Goal: Check status: Check status

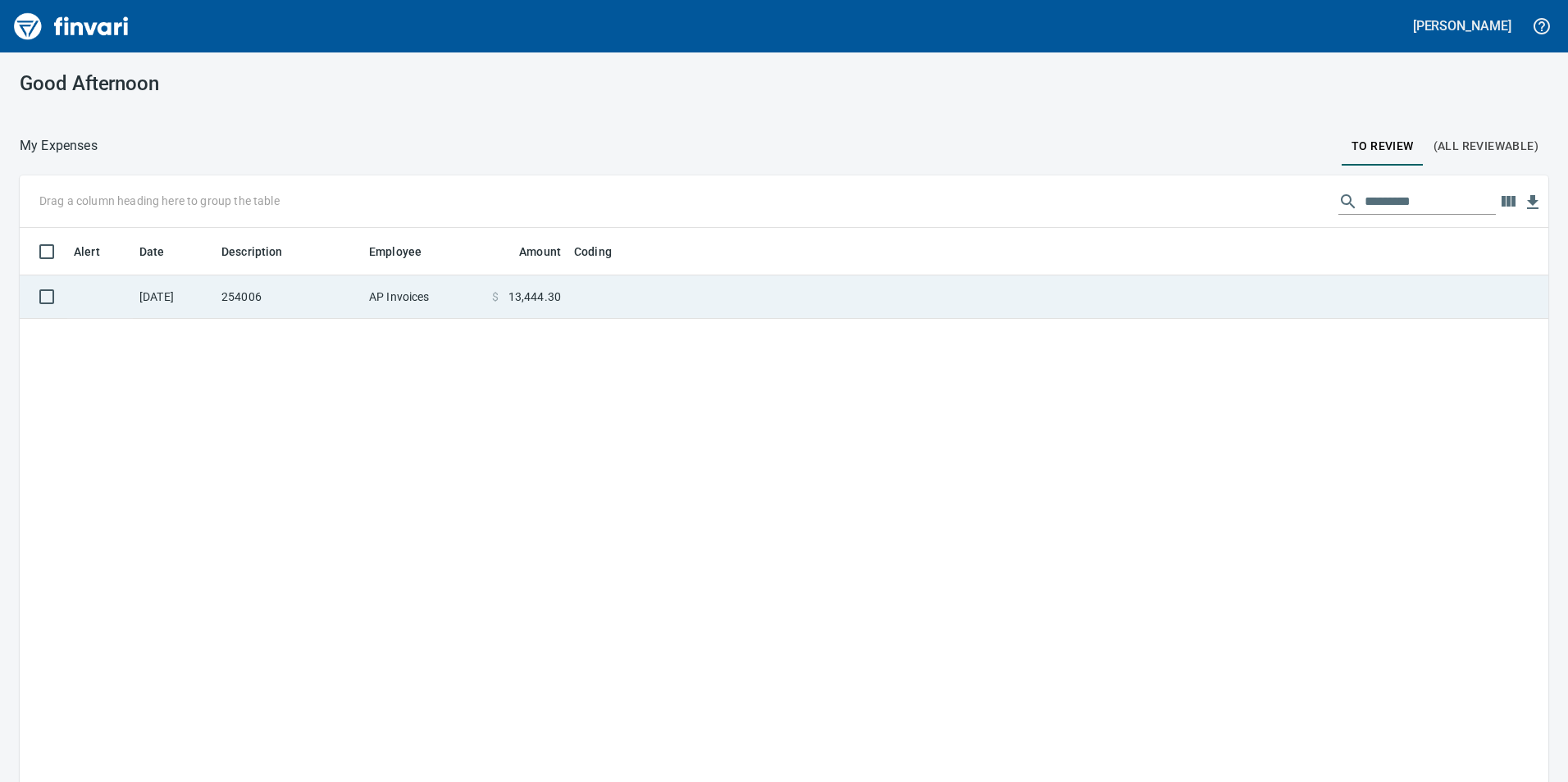
scroll to position [590, 1504]
click at [637, 289] on td at bounding box center [772, 297] width 410 height 43
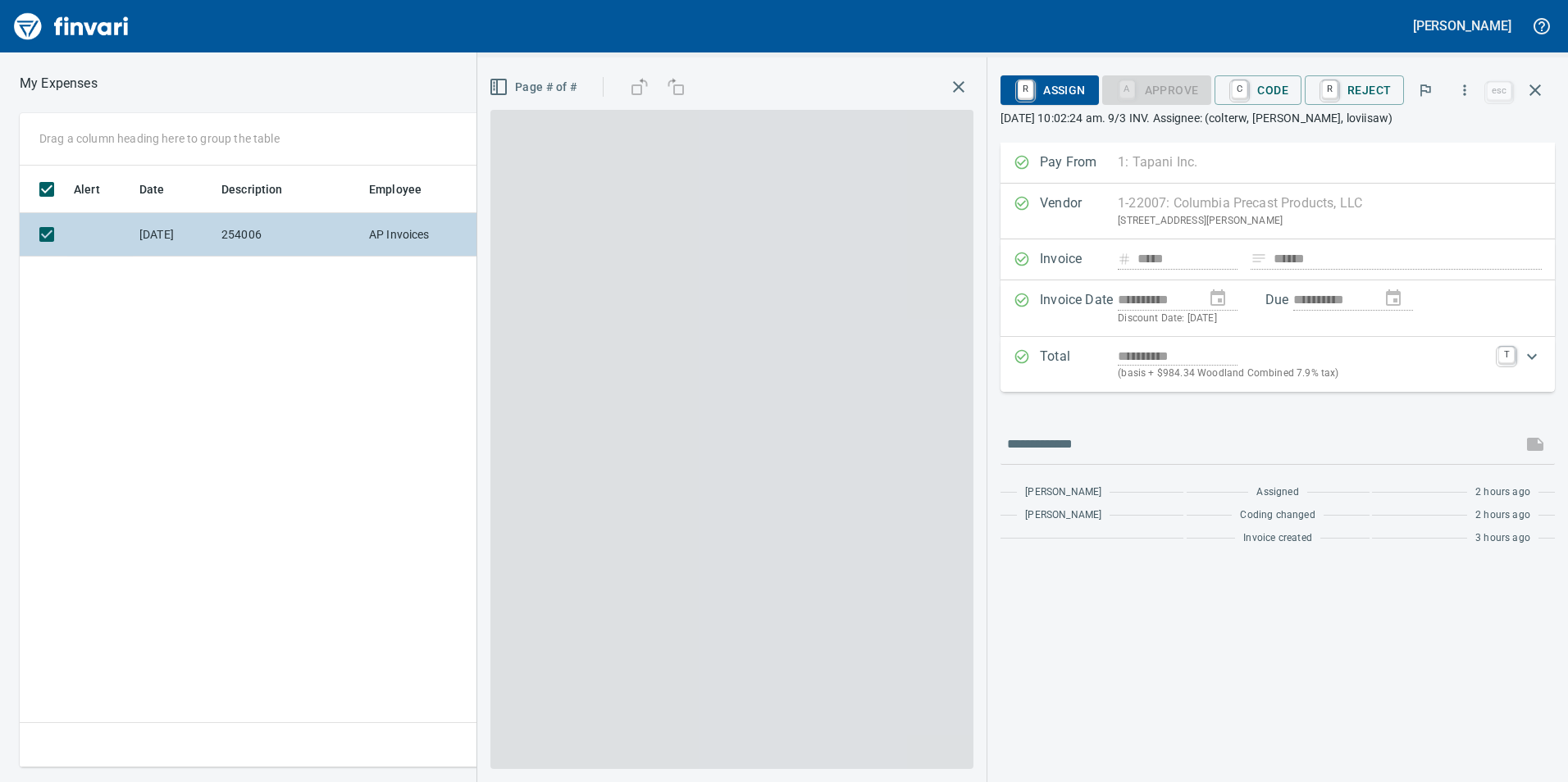
scroll to position [590, 1106]
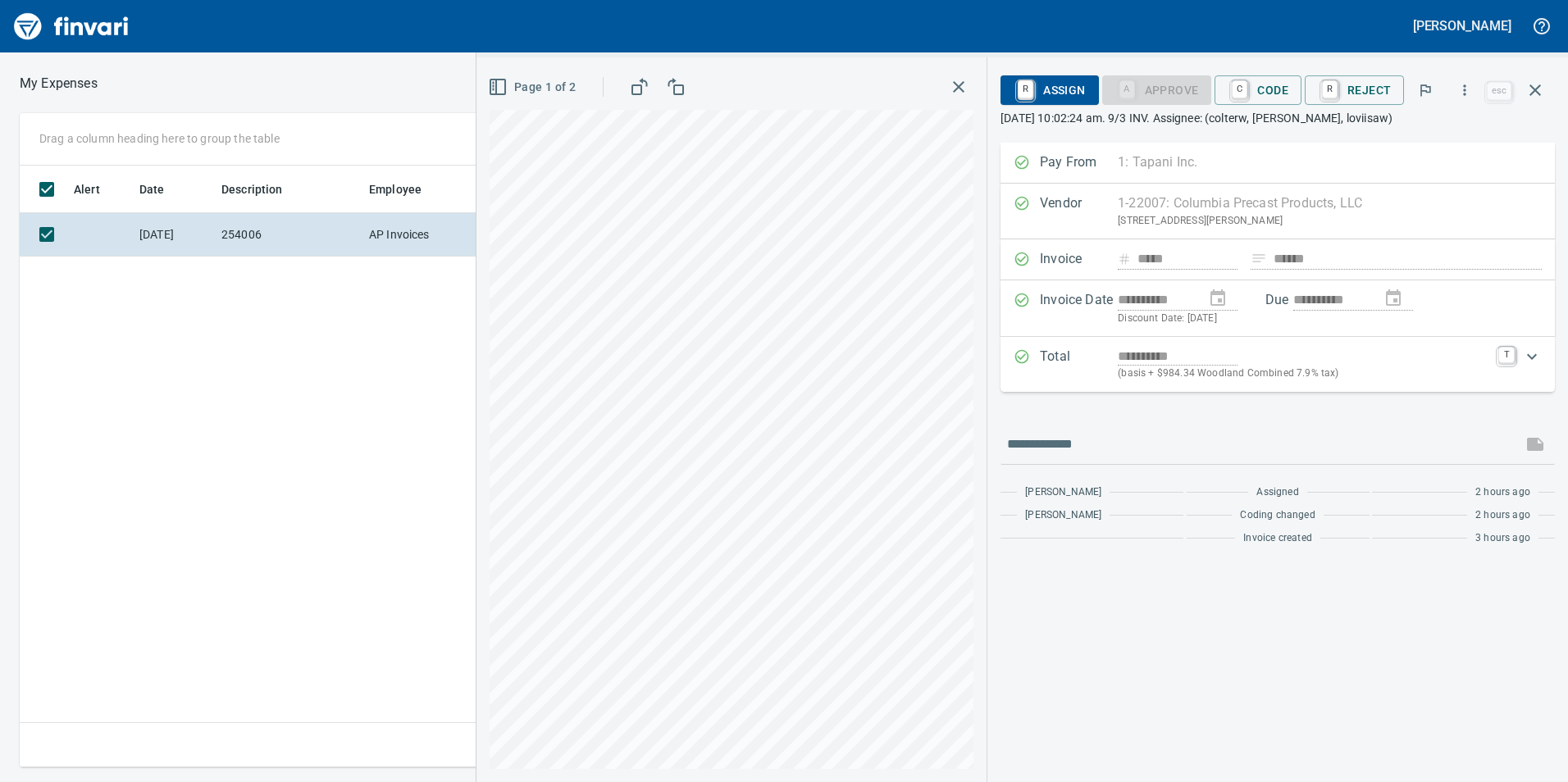
click at [686, 91] on icon "button" at bounding box center [676, 87] width 20 height 20
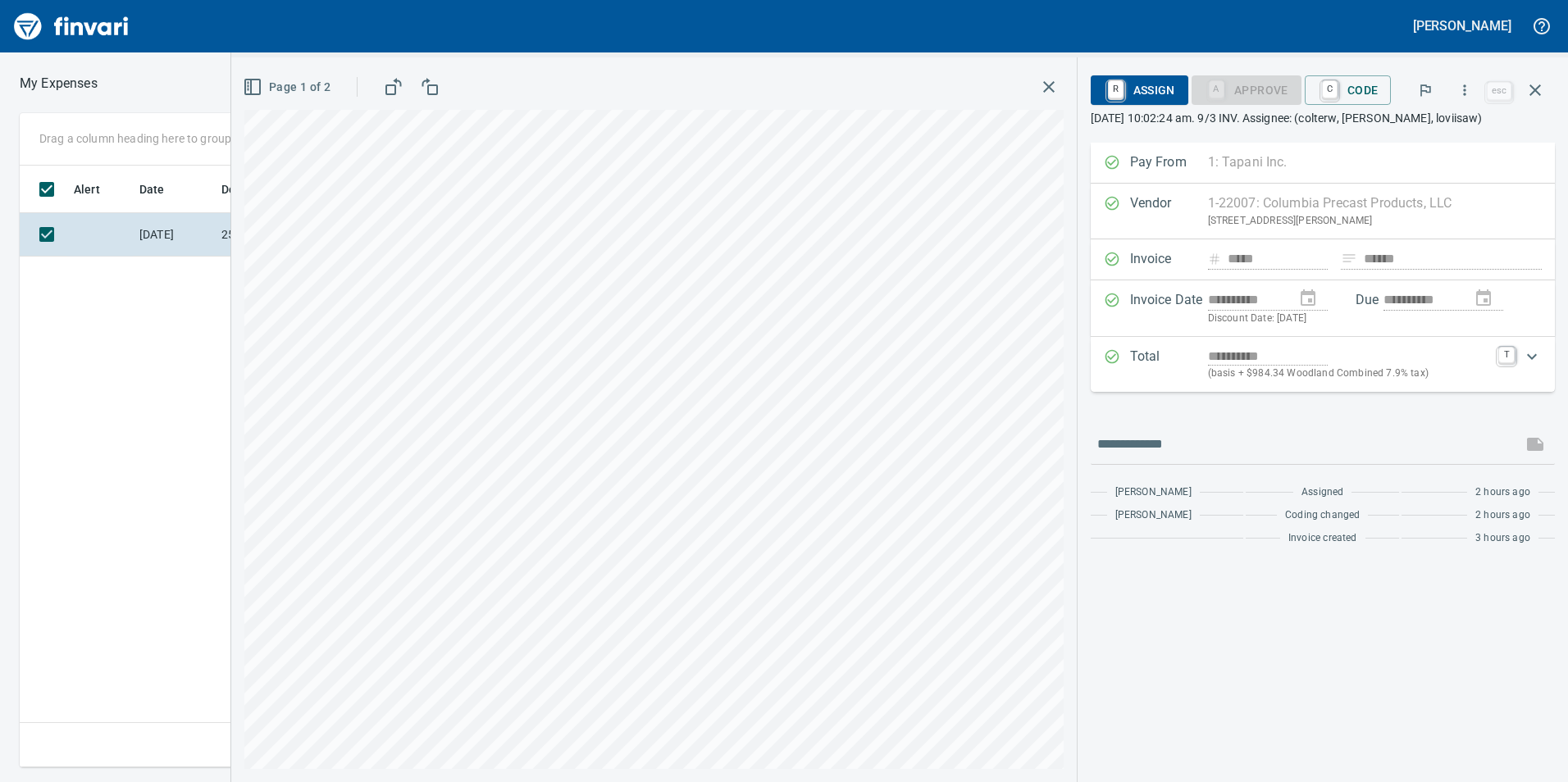
click at [393, 92] on icon "button" at bounding box center [393, 87] width 20 height 20
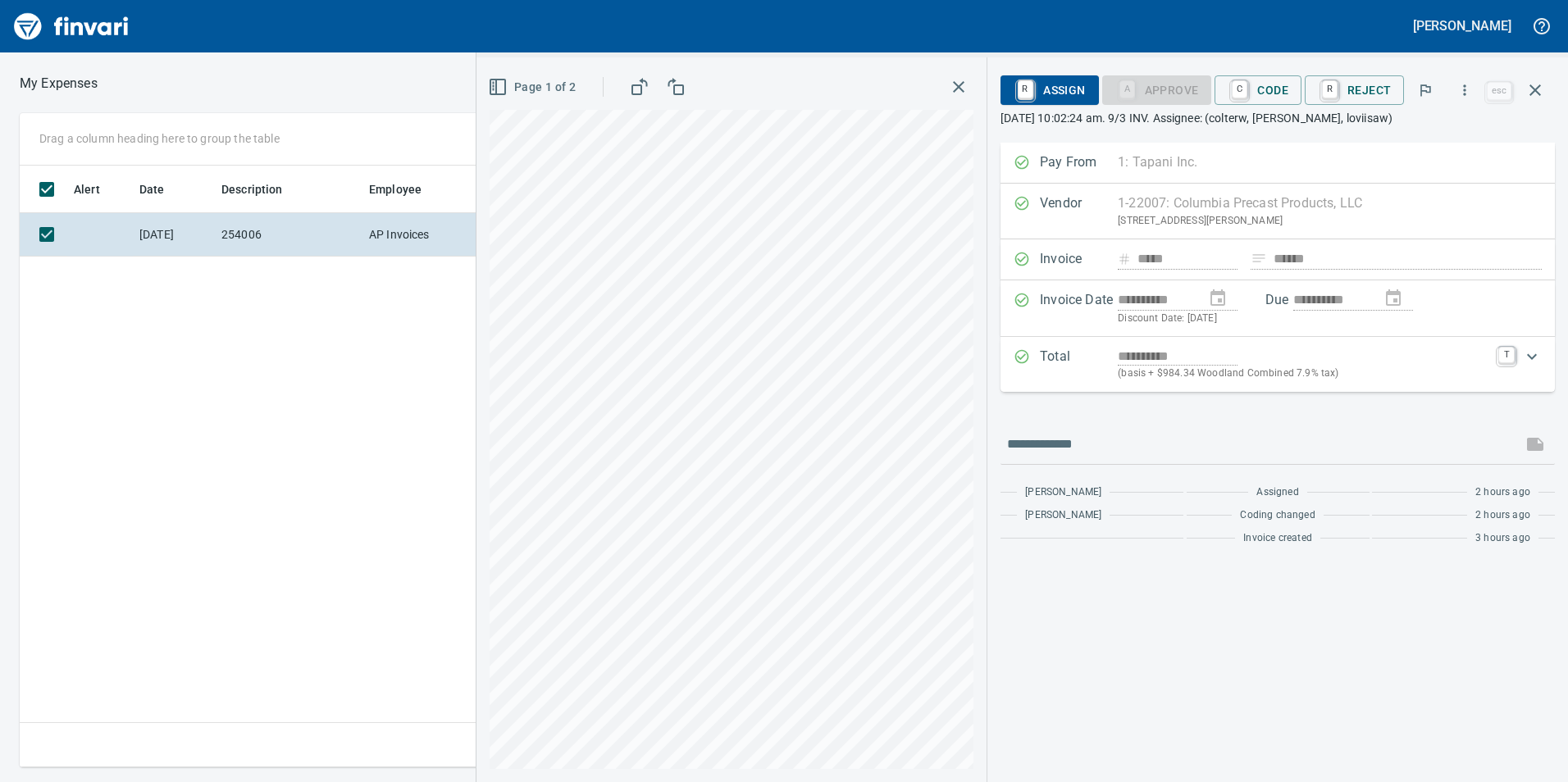
click at [525, 89] on span "Page 1 of 2" at bounding box center [533, 87] width 84 height 21
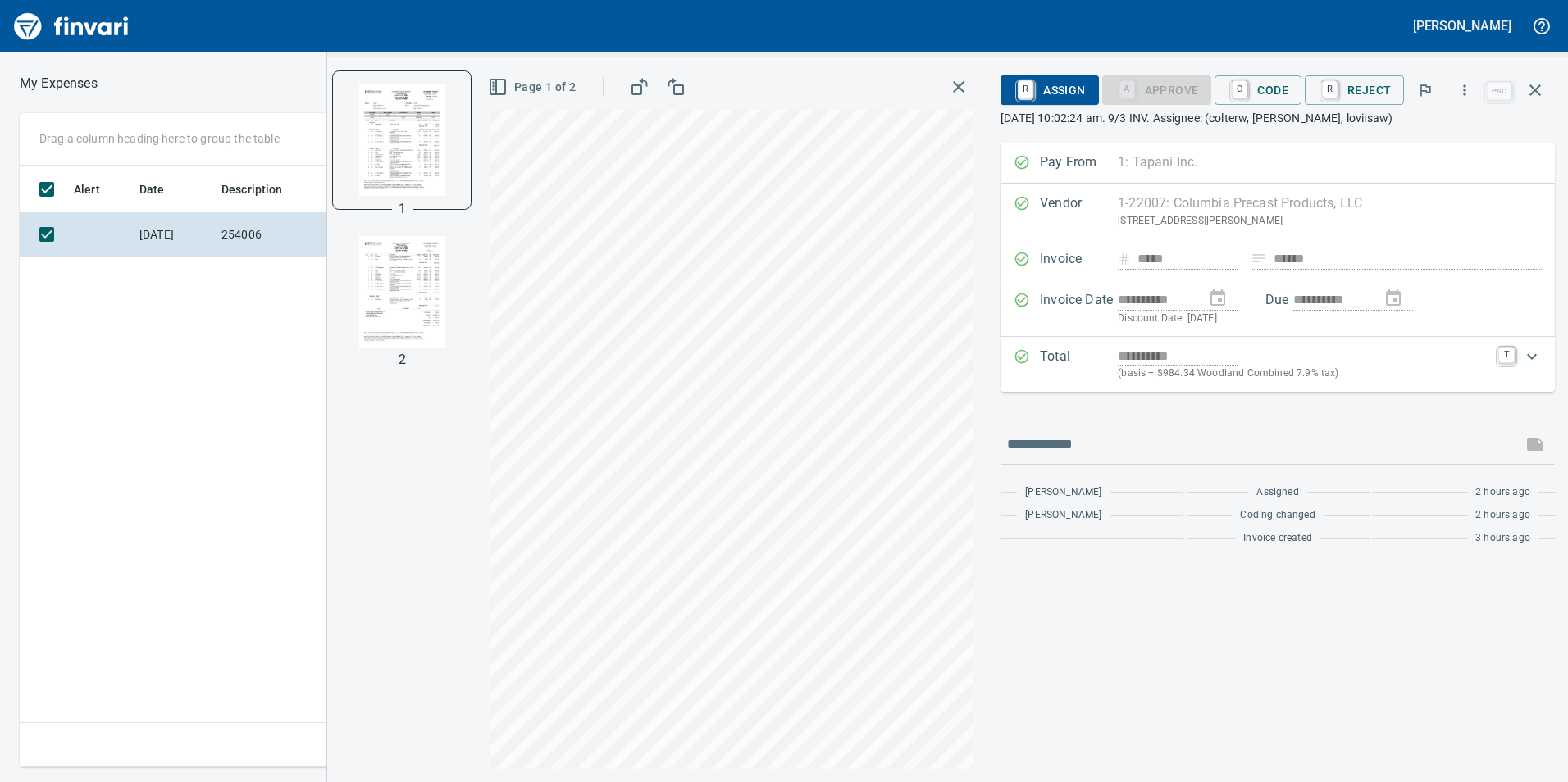
click at [439, 267] on img "button" at bounding box center [401, 292] width 111 height 111
click at [415, 160] on img "button" at bounding box center [401, 139] width 111 height 111
click at [424, 282] on img "button" at bounding box center [401, 292] width 111 height 111
click at [408, 151] on img "button" at bounding box center [401, 139] width 111 height 111
click at [419, 294] on img "button" at bounding box center [401, 292] width 111 height 111
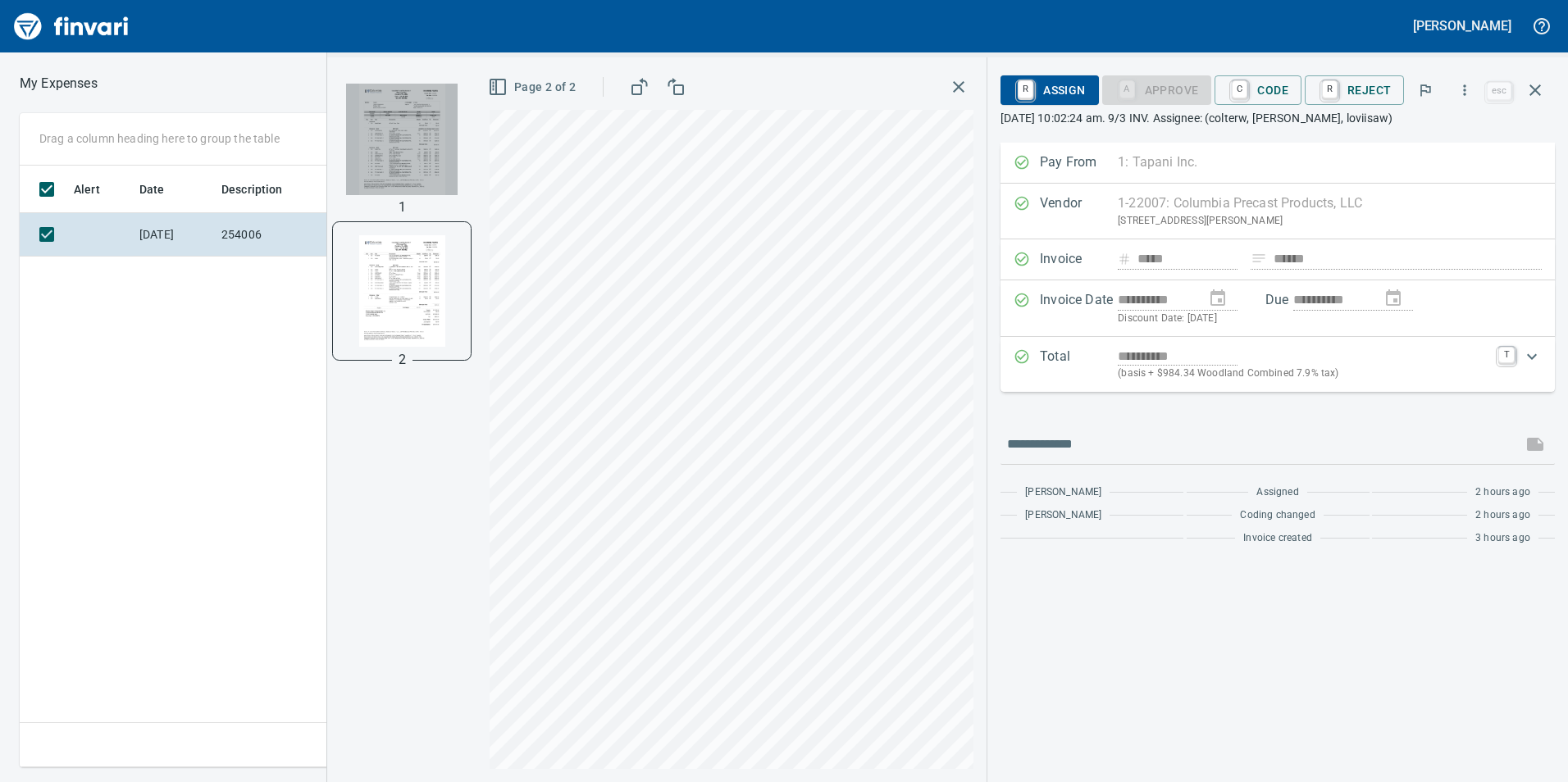
drag, startPoint x: 382, startPoint y: 136, endPoint x: 386, endPoint y: 104, distance: 32.2
click at [386, 104] on img "button" at bounding box center [401, 139] width 111 height 111
click at [423, 290] on img "button" at bounding box center [401, 292] width 111 height 111
click at [417, 130] on img "button" at bounding box center [401, 139] width 111 height 111
